Goal: Transaction & Acquisition: Purchase product/service

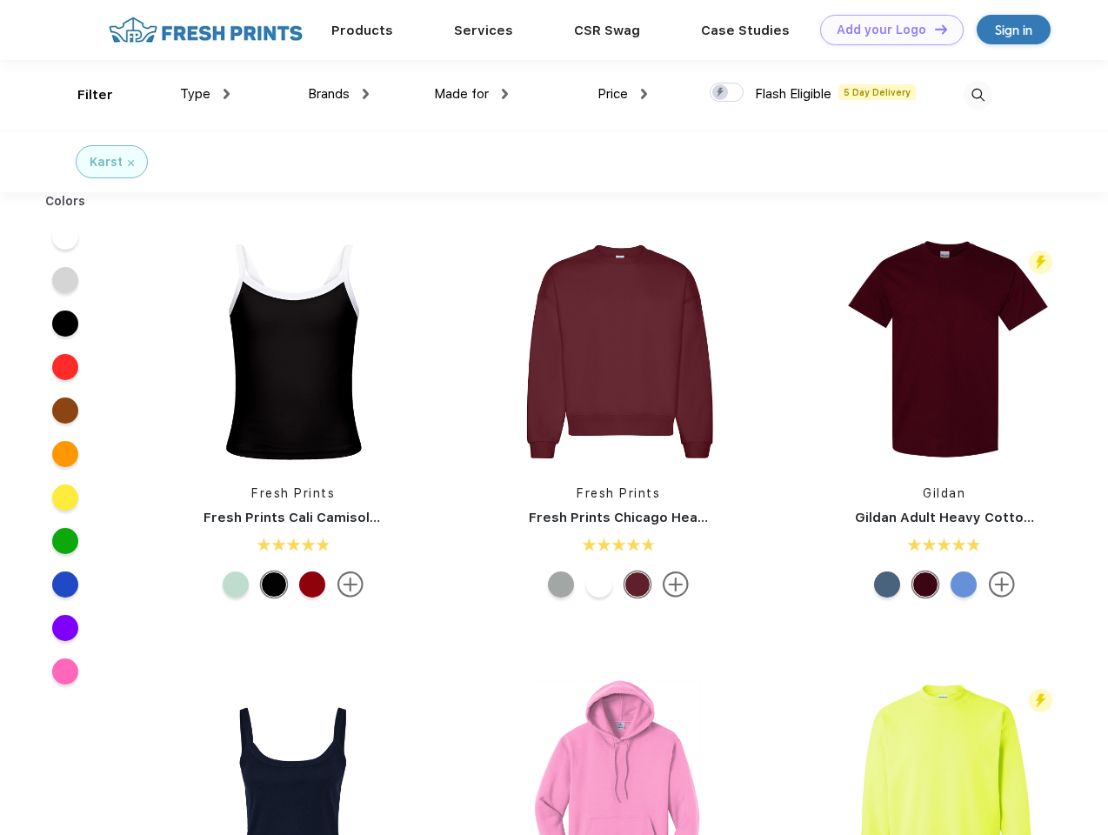
scroll to position [1, 0]
click at [885, 30] on link "Add your Logo Design Tool" at bounding box center [892, 30] width 144 height 30
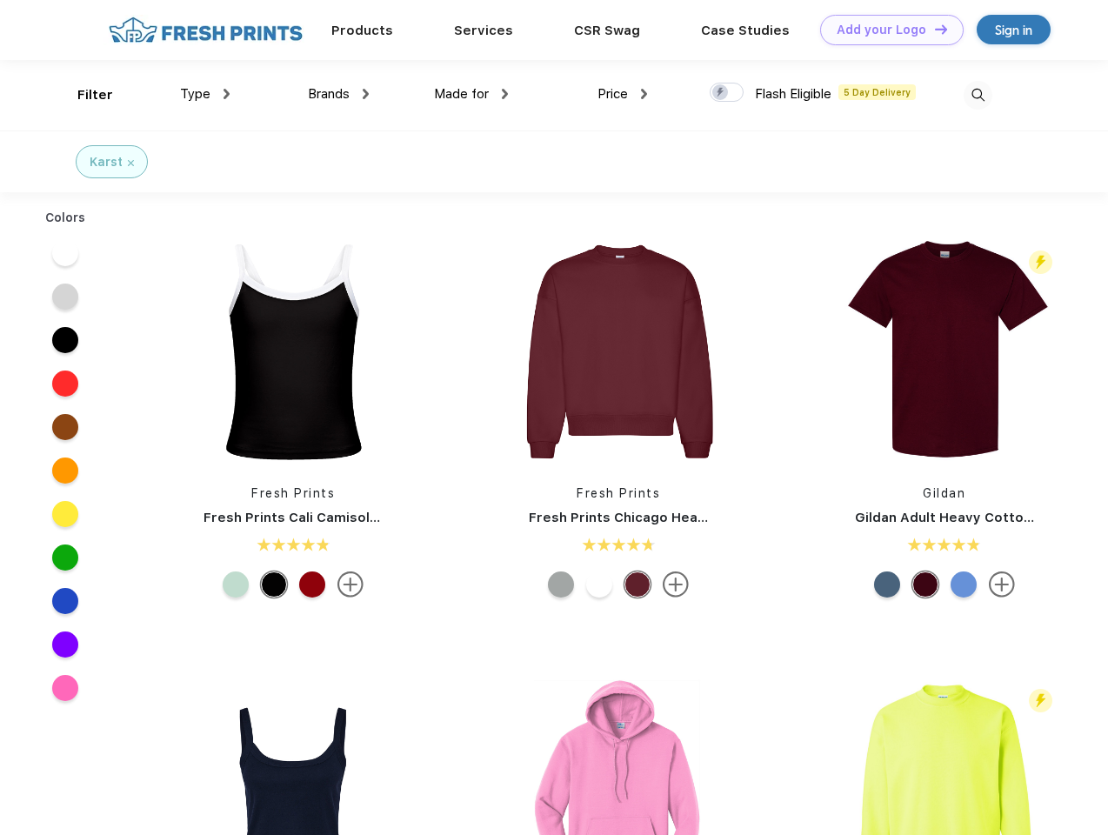
click at [0, 0] on div "Design Tool" at bounding box center [0, 0] width 0 height 0
click at [933, 29] on link "Add your Logo Design Tool" at bounding box center [892, 30] width 144 height 30
click at [83, 95] on div "Filter" at bounding box center [95, 95] width 36 height 20
click at [205, 94] on span "Type" at bounding box center [195, 94] width 30 height 16
click at [338, 94] on span "Brands" at bounding box center [329, 94] width 42 height 16
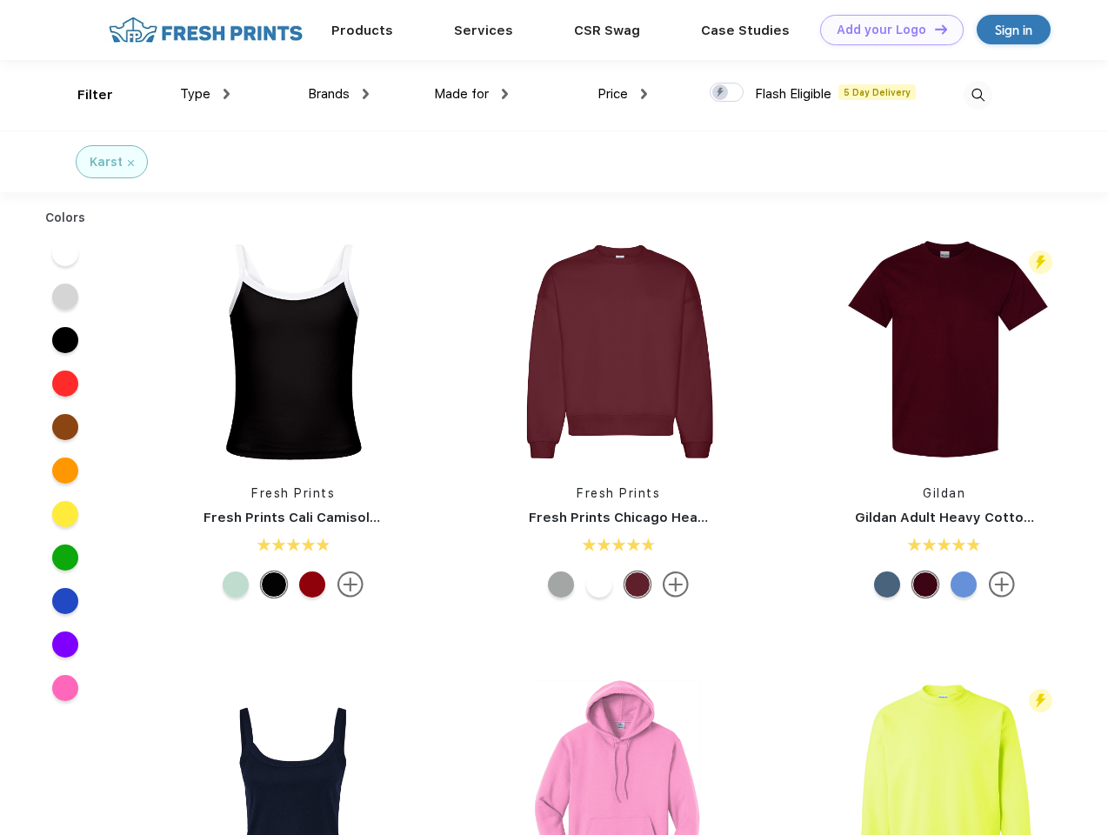
click at [471, 94] on span "Made for" at bounding box center [461, 94] width 55 height 16
click at [623, 94] on span "Price" at bounding box center [612, 94] width 30 height 16
click at [727, 93] on div at bounding box center [727, 92] width 34 height 19
click at [721, 93] on input "checkbox" at bounding box center [715, 87] width 11 height 11
click at [978, 95] on img at bounding box center [978, 95] width 29 height 29
